Goal: Obtain resource: Download file/media

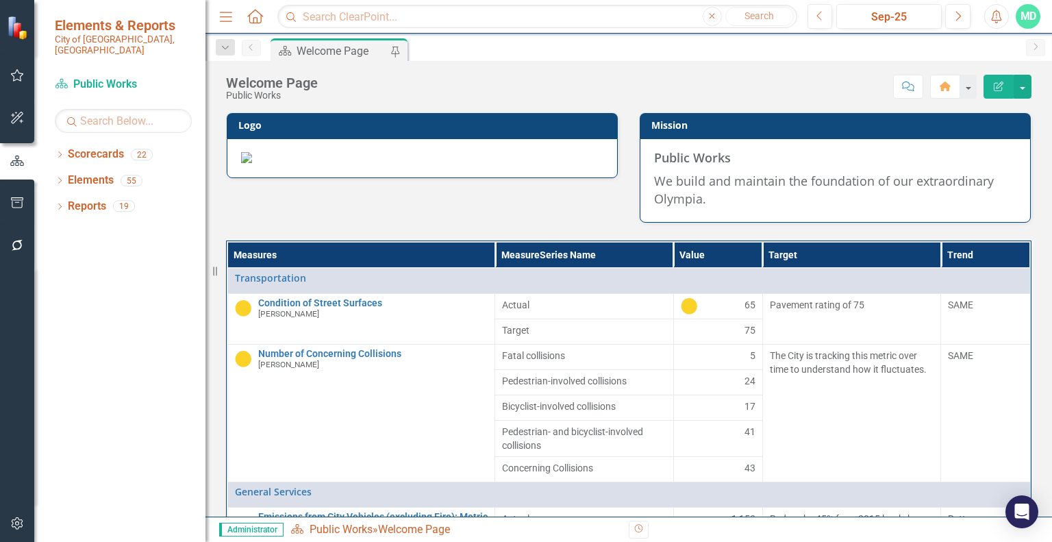
scroll to position [123, 0]
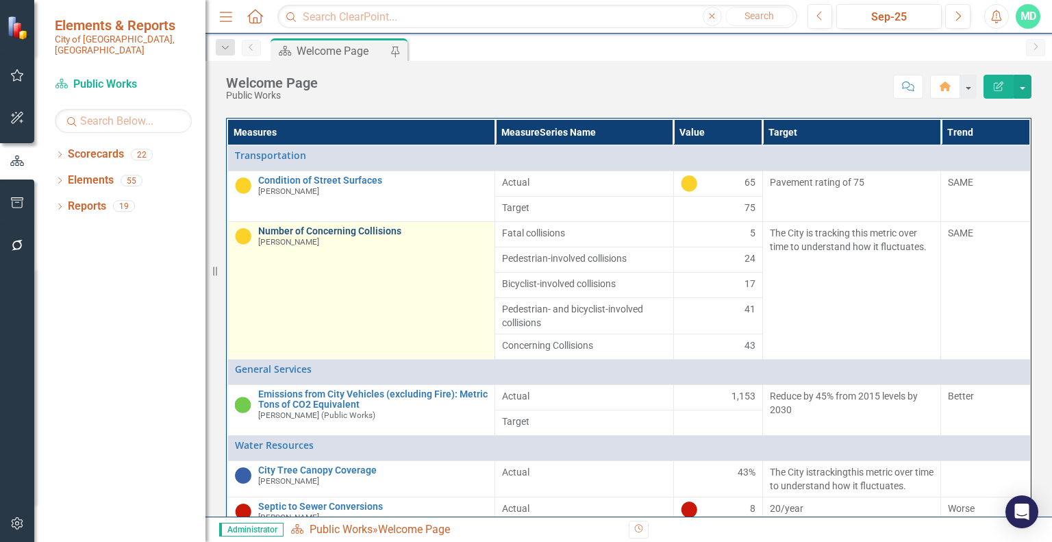
click at [292, 236] on link "Number of Concerning Collisions" at bounding box center [373, 231] width 230 height 10
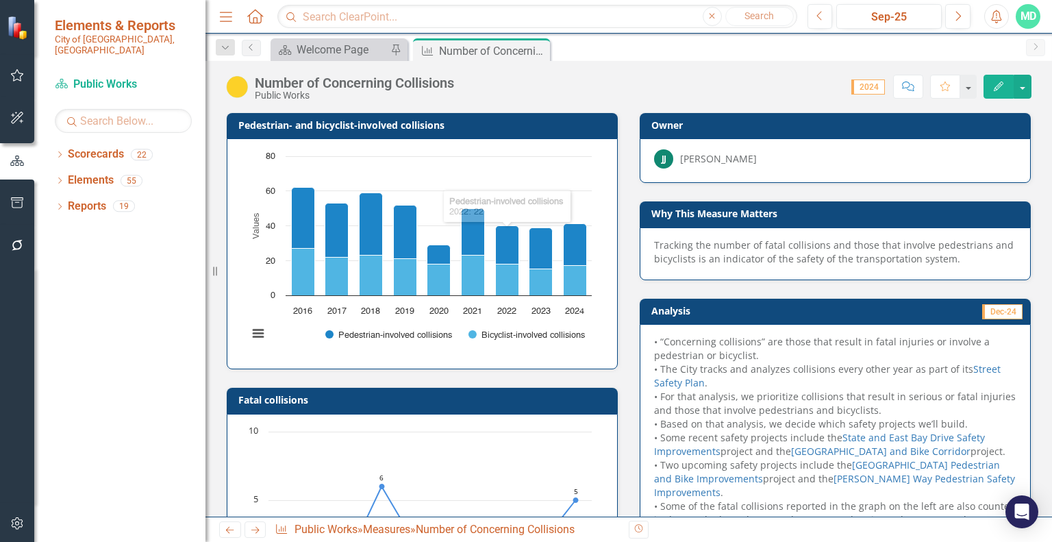
click at [429, 128] on h3 "Pedestrian- and bicyclist-involved collisions" at bounding box center [424, 125] width 372 height 10
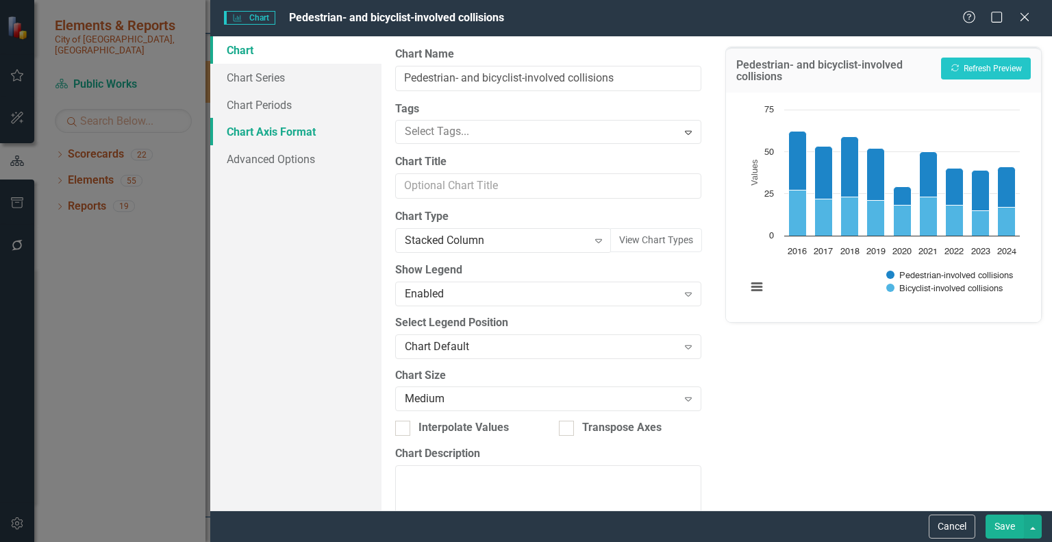
click at [296, 134] on link "Chart Axis Format" at bounding box center [295, 131] width 171 height 27
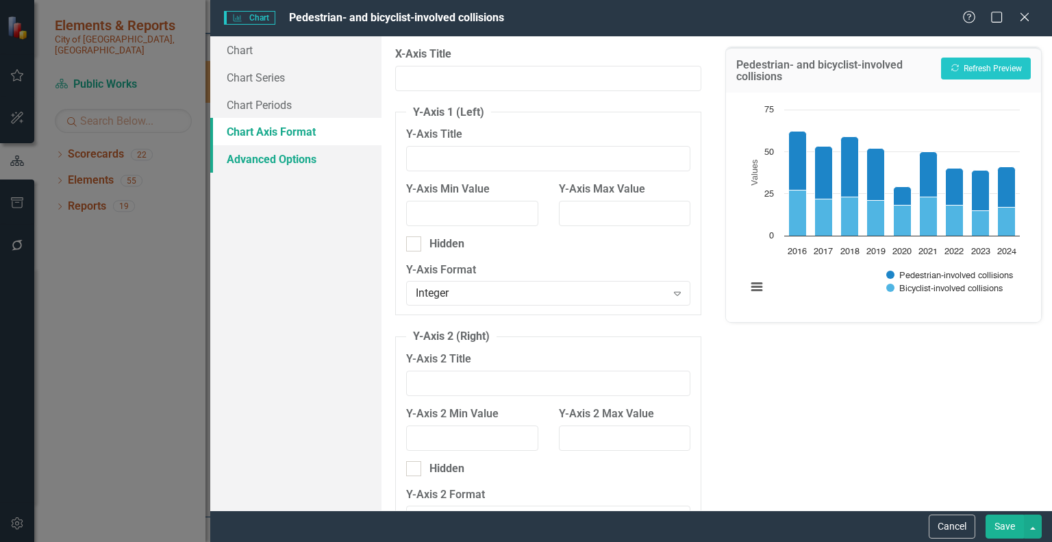
click at [296, 155] on link "Advanced Options" at bounding box center [295, 158] width 171 height 27
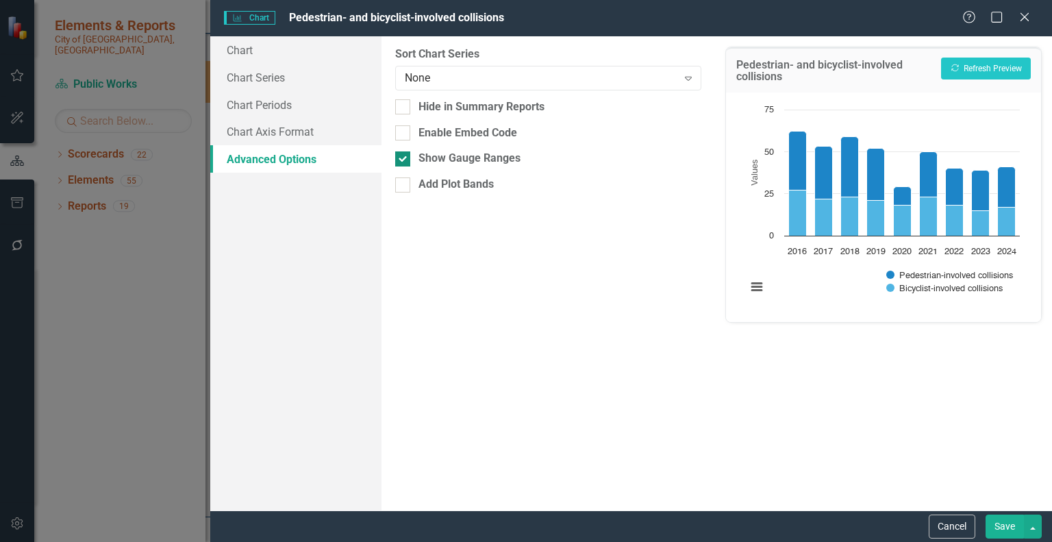
click at [402, 155] on input "Show Gauge Ranges" at bounding box center [399, 155] width 9 height 9
click at [982, 68] on button "Recalculate Refresh Preview" at bounding box center [986, 69] width 90 height 22
click at [404, 158] on div at bounding box center [402, 158] width 15 height 15
click at [404, 158] on input "Show Gauge Ranges" at bounding box center [399, 155] width 9 height 9
checkbox input "true"
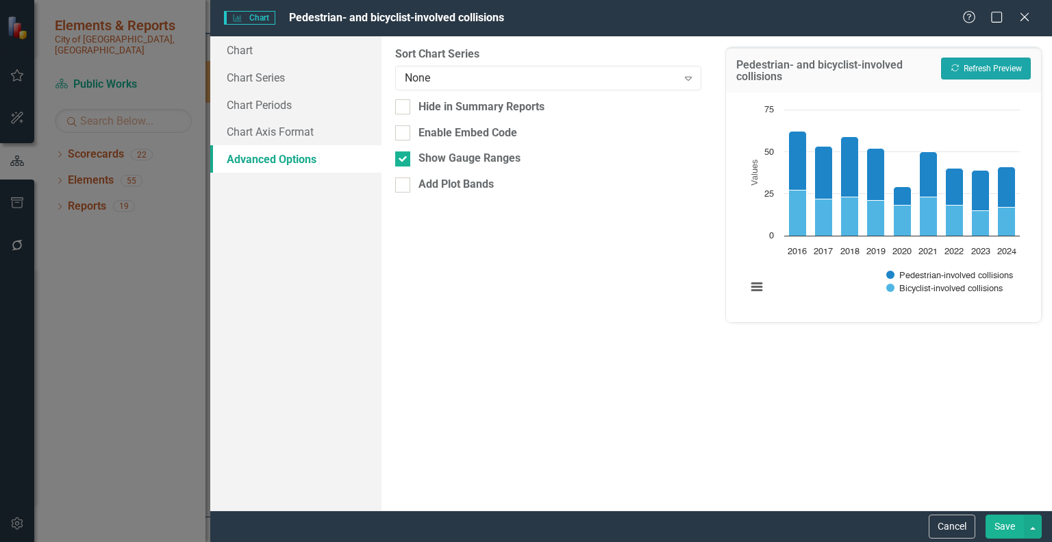
click at [986, 62] on button "Recalculate Refresh Preview" at bounding box center [986, 69] width 90 height 22
click at [267, 49] on link "Chart" at bounding box center [295, 49] width 171 height 27
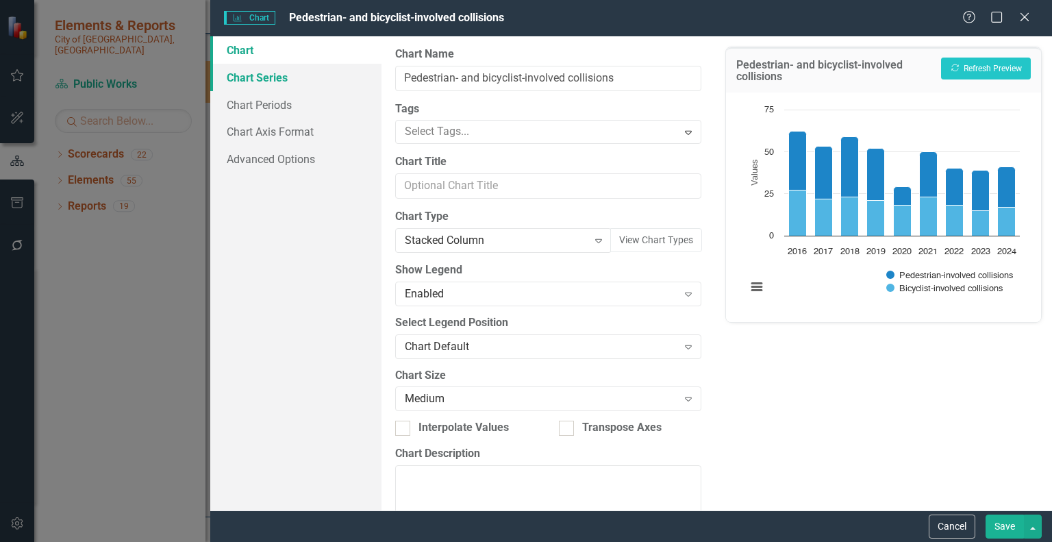
click at [277, 79] on link "Chart Series" at bounding box center [295, 77] width 171 height 27
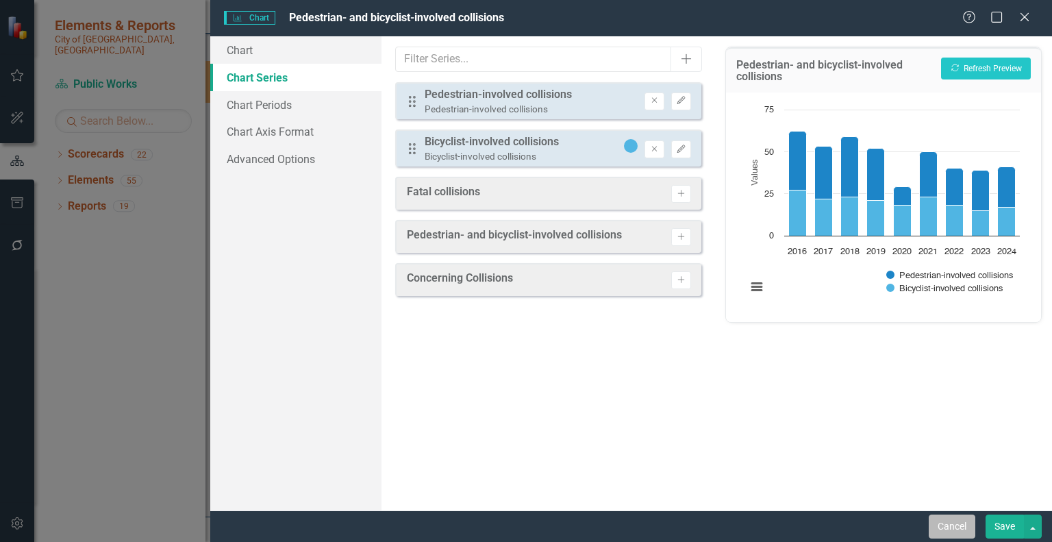
click at [950, 533] on button "Cancel" at bounding box center [951, 526] width 47 height 24
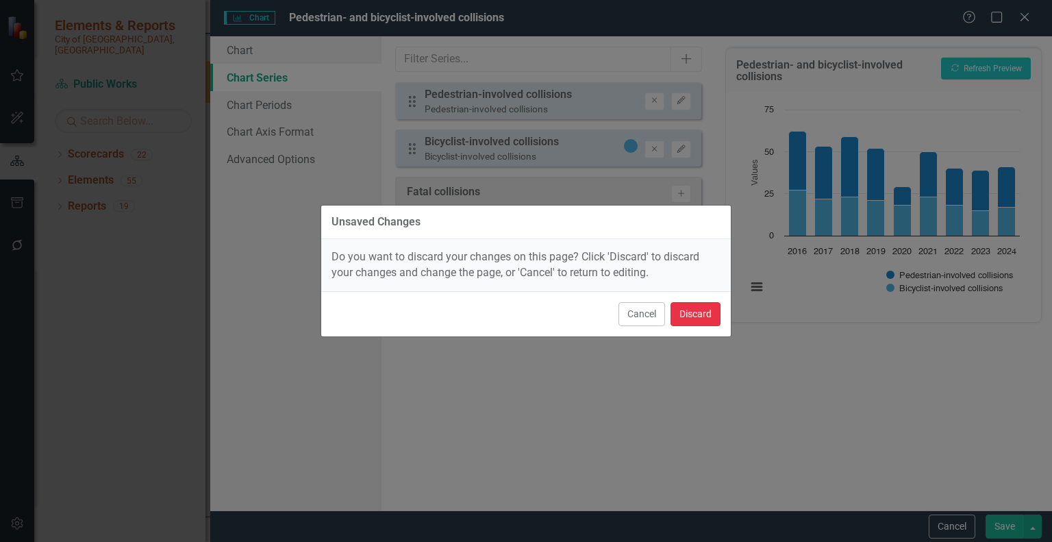
click at [703, 313] on button "Discard" at bounding box center [695, 314] width 50 height 24
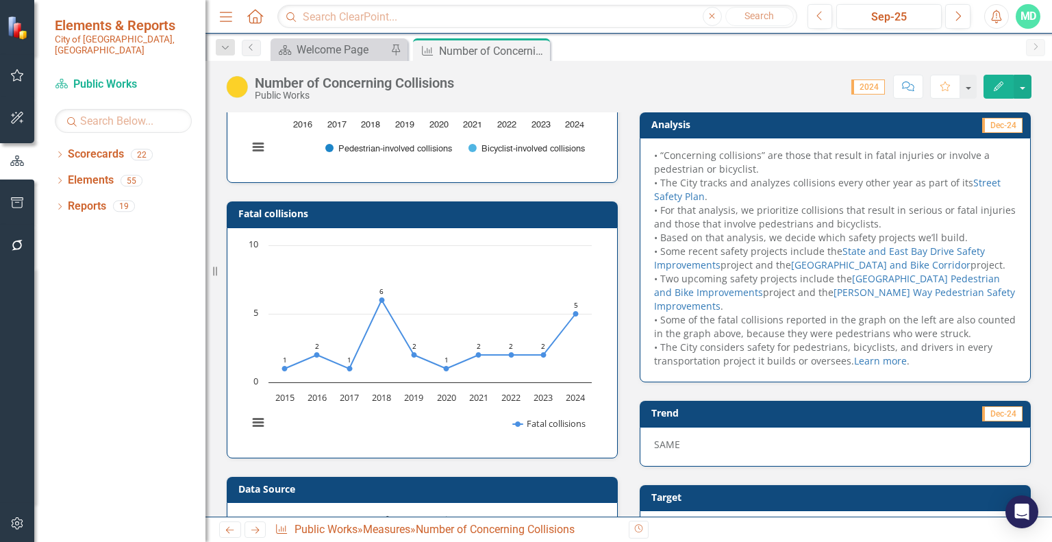
scroll to position [189, 0]
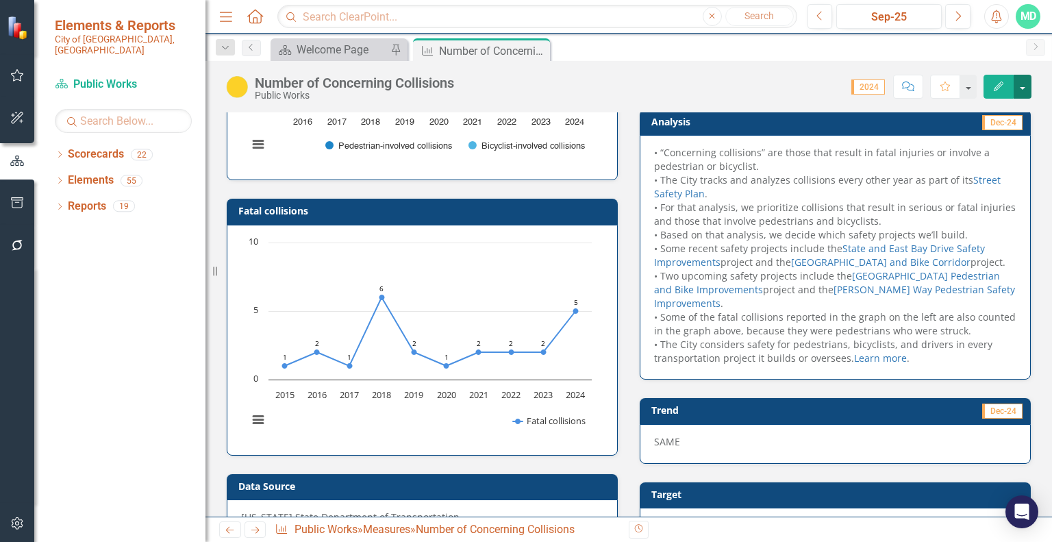
click at [1026, 83] on button "button" at bounding box center [1022, 87] width 18 height 24
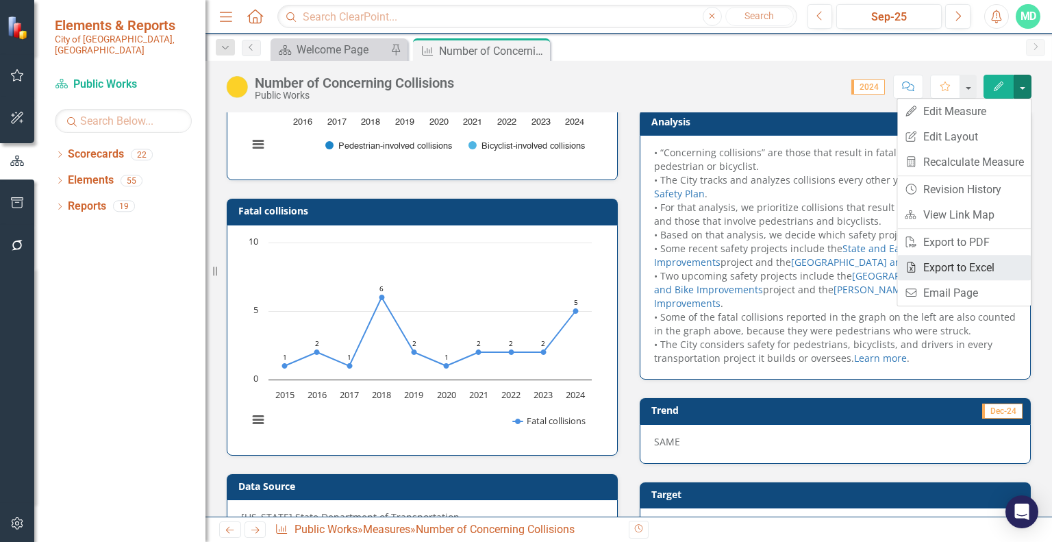
click at [975, 269] on link "Excel Export to Excel" at bounding box center [964, 267] width 134 height 25
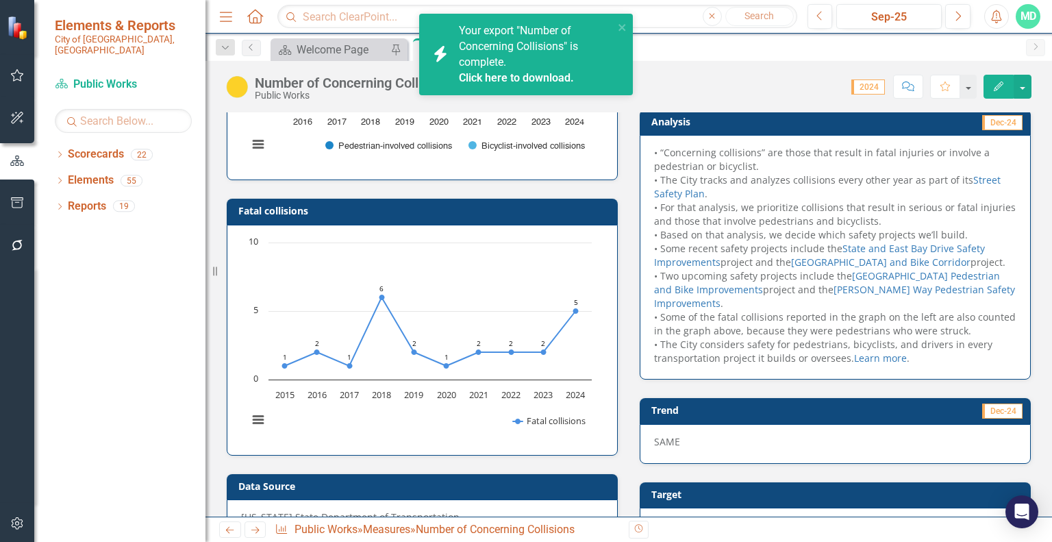
click at [542, 80] on link "Click here to download." at bounding box center [516, 77] width 115 height 13
